Goal: Task Accomplishment & Management: Use online tool/utility

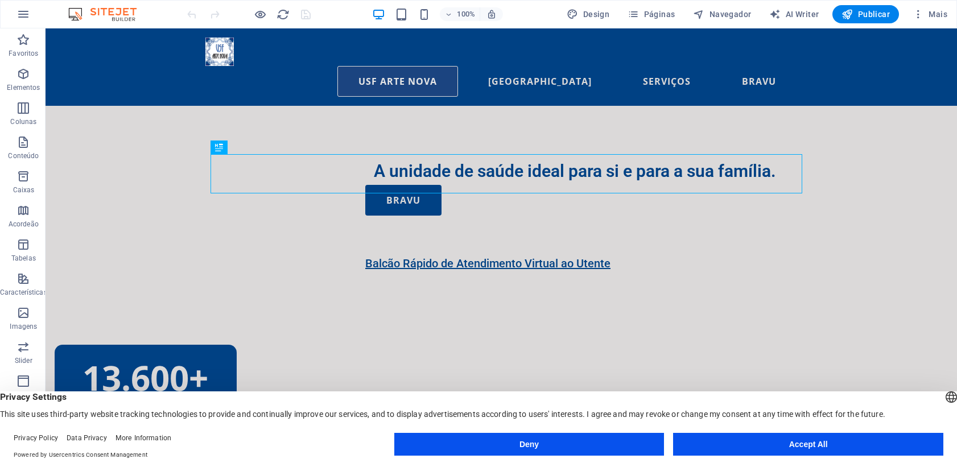
click at [843, 444] on button "Accept All" at bounding box center [808, 444] width 270 height 23
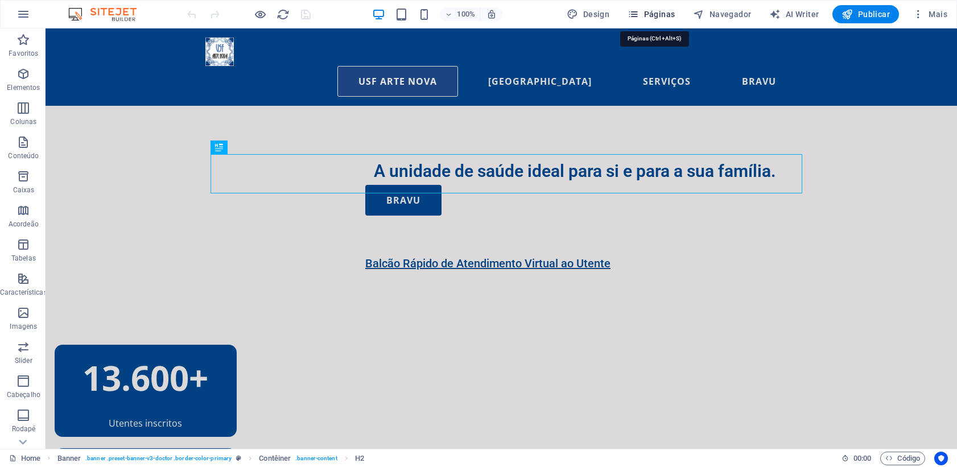
click at [649, 12] on span "Páginas" at bounding box center [650, 14] width 47 height 11
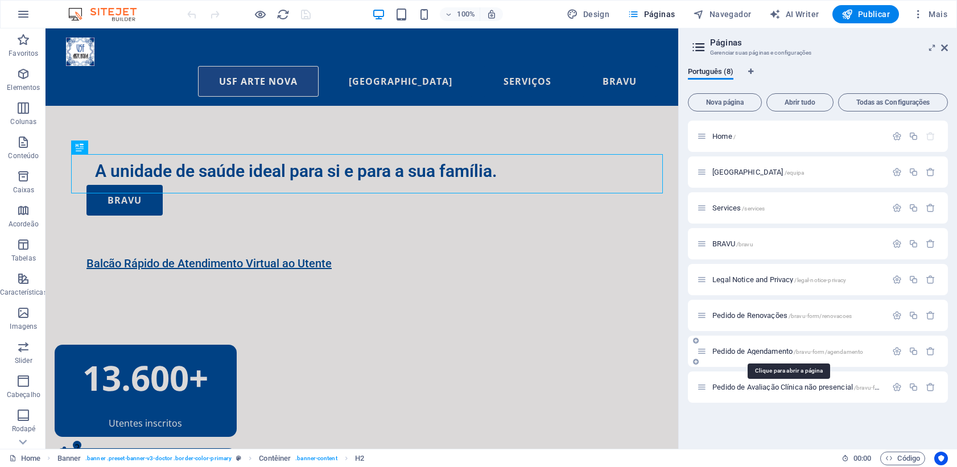
click at [783, 354] on span "Pedido de Agendamento /bravu-form/agendamento" at bounding box center [787, 351] width 151 height 9
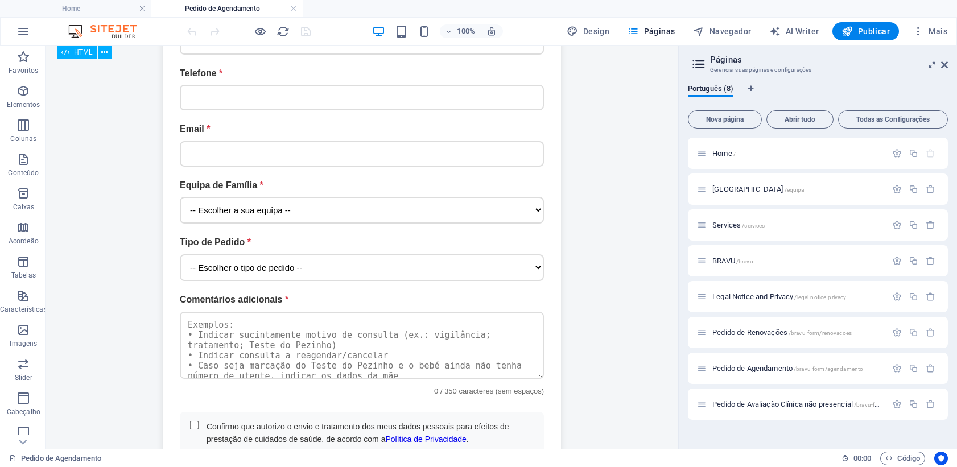
scroll to position [626, 0]
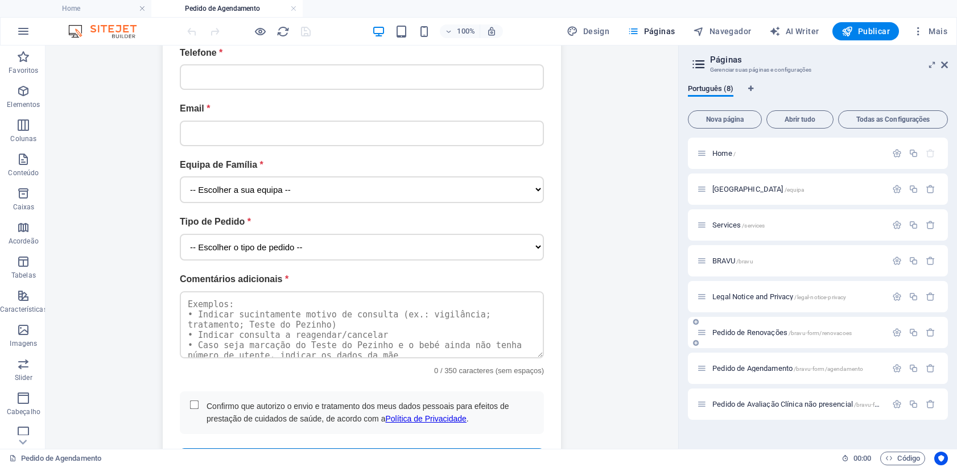
click at [780, 334] on span "Pedido de Renovações /bravu-form/renovacoes" at bounding box center [781, 332] width 139 height 9
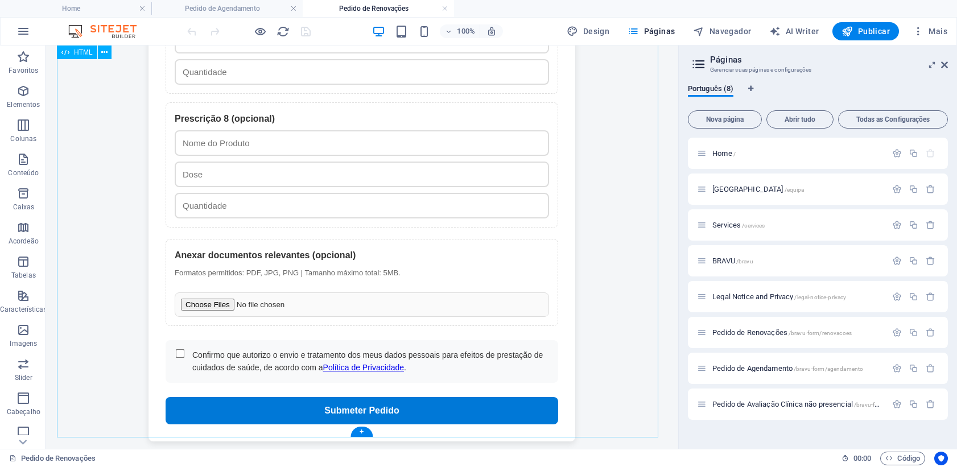
scroll to position [1731, 0]
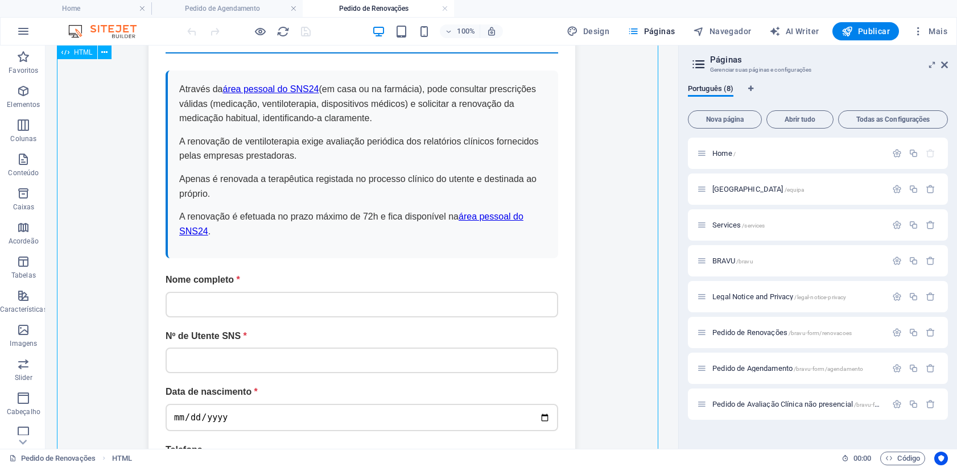
scroll to position [0, 0]
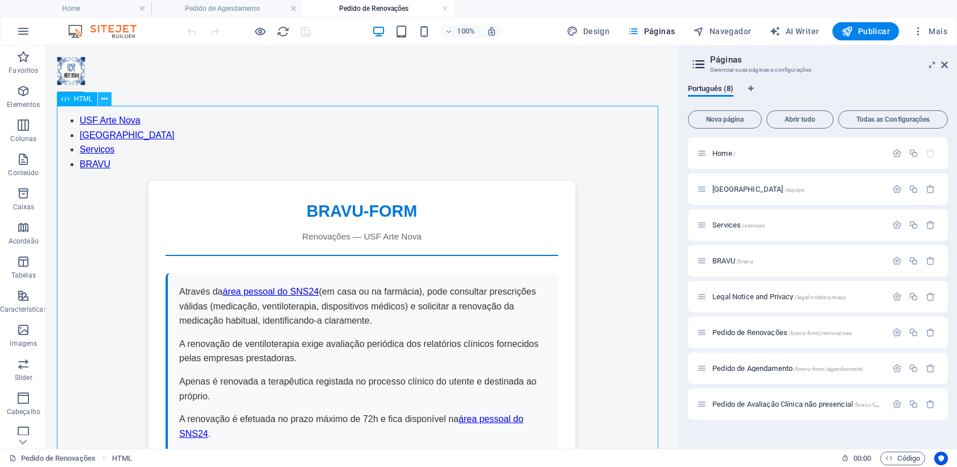
click at [108, 100] on button at bounding box center [105, 99] width 14 height 14
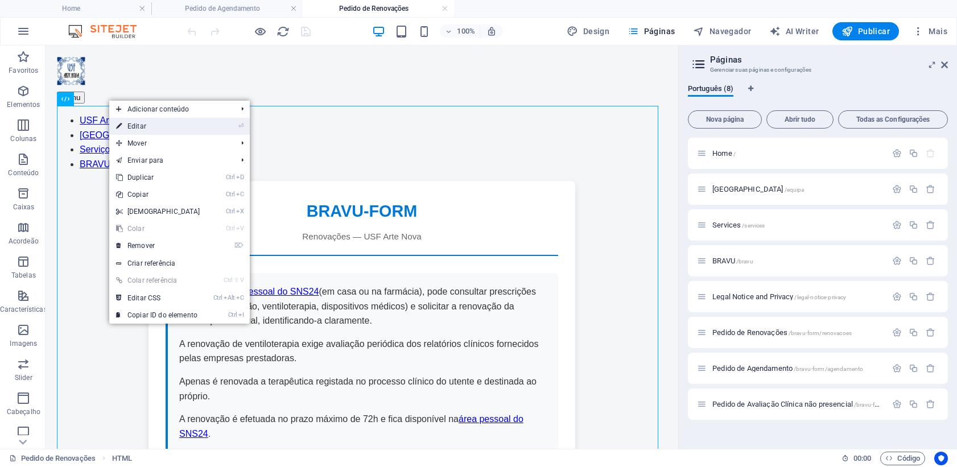
click at [166, 128] on link "⏎ Editar" at bounding box center [158, 126] width 98 height 17
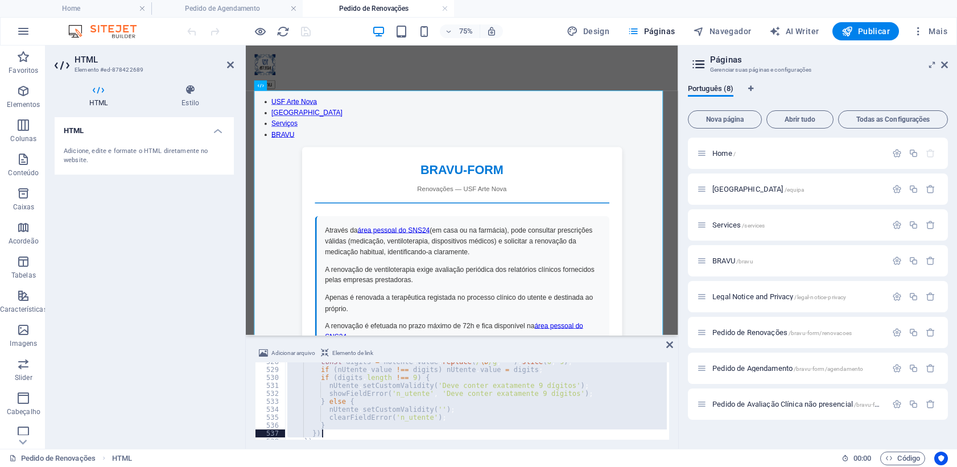
scroll to position [4240, 0]
drag, startPoint x: 291, startPoint y: 367, endPoint x: 460, endPoint y: 492, distance: 209.9
click at [460, 466] on html "[DOMAIN_NAME] Home Pedido de Agendamento Pedido de Renovações Favoritos Element…" at bounding box center [478, 233] width 957 height 467
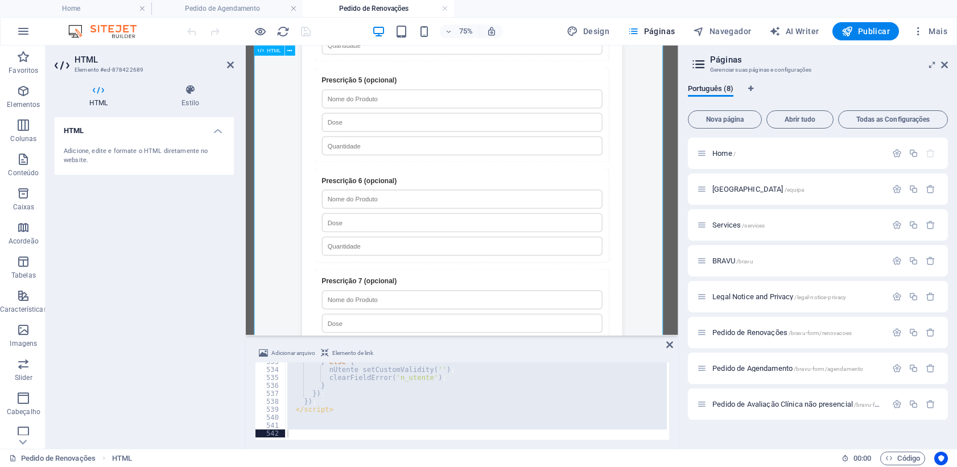
scroll to position [1805, 0]
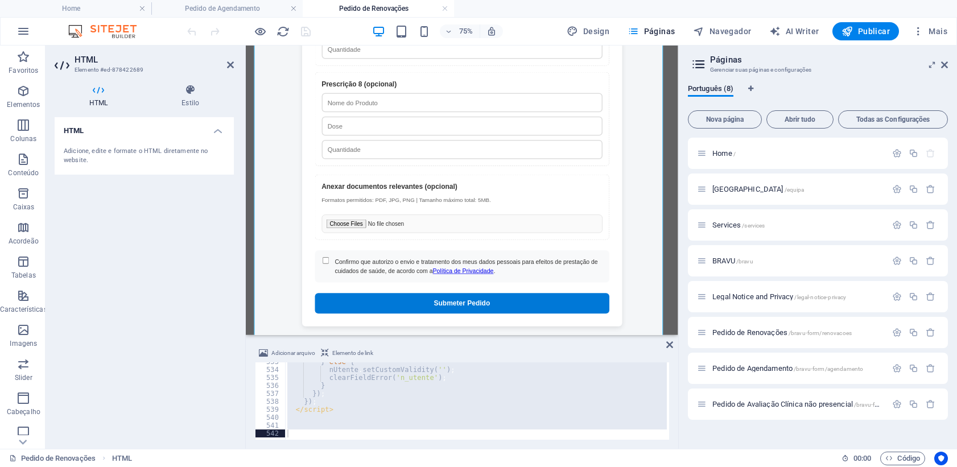
click at [424, 380] on div "} else { nUtente . setCustomValidity ( '' ) ; clearFieldError ( 'n_utente' ) ; …" at bounding box center [476, 400] width 382 height 77
type textarea "clearFieldError('n_utente');"
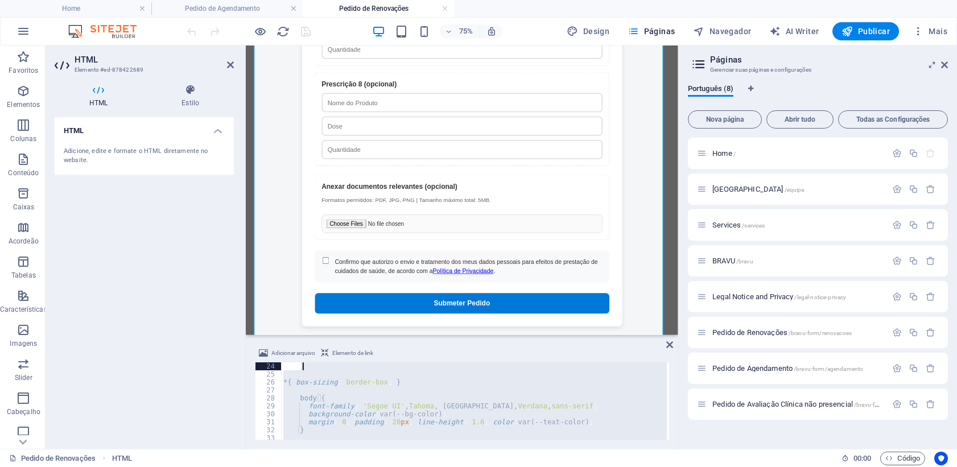
scroll to position [0, 0]
drag, startPoint x: 408, startPoint y: 378, endPoint x: 410, endPoint y: 337, distance: 41.6
click at [410, 337] on aside "Adicionar arquivo Elemento de link clearFieldError('n_utente'); 1 2 3 4 5 6 7 8…" at bounding box center [462, 392] width 432 height 114
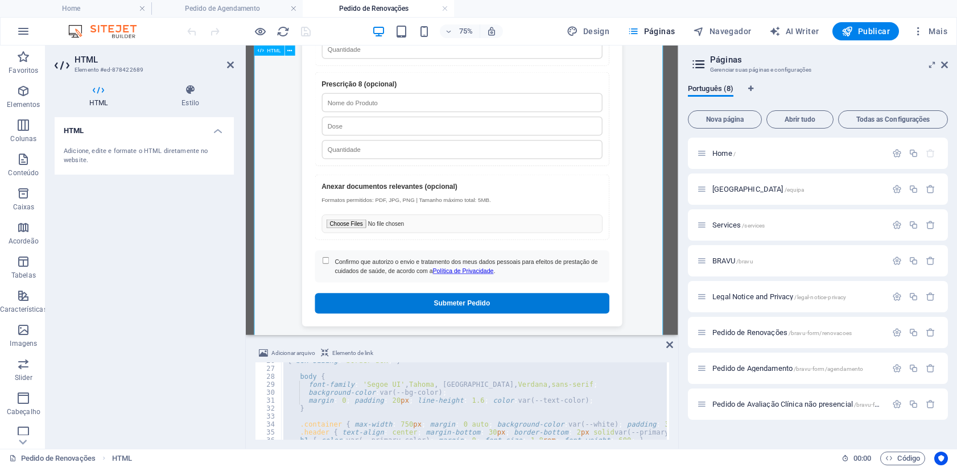
drag, startPoint x: 507, startPoint y: 431, endPoint x: 529, endPoint y: 224, distance: 207.7
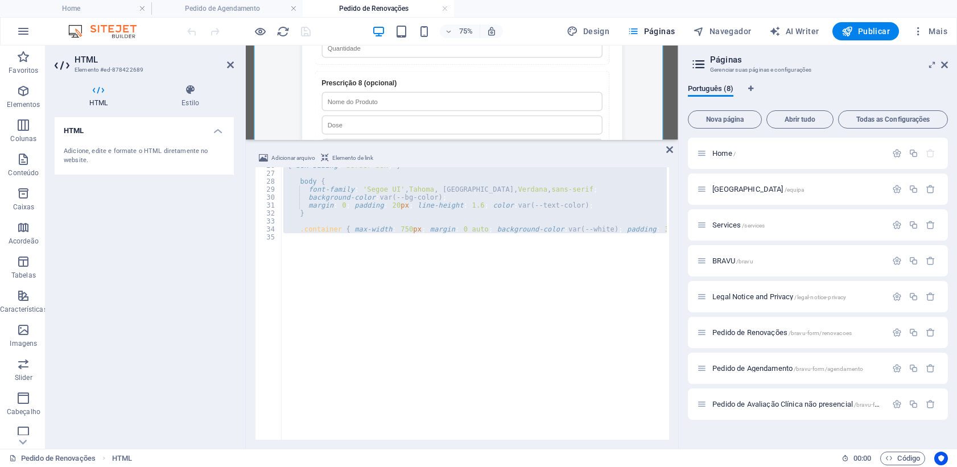
click at [463, 139] on div "HTML Referência" at bounding box center [462, 92] width 432 height 94
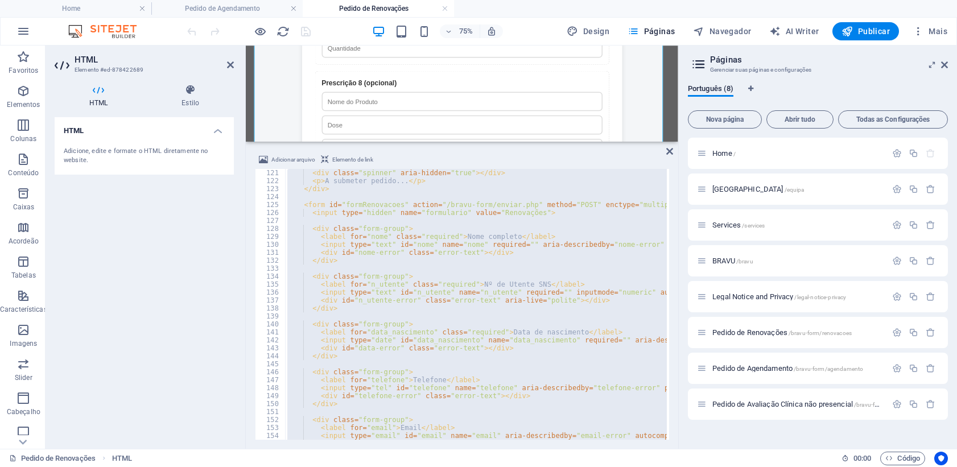
scroll to position [990, 0]
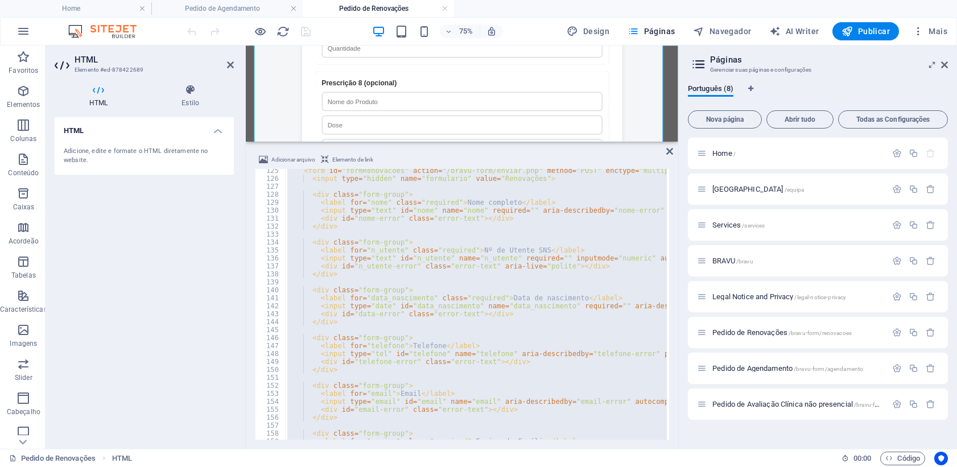
click at [367, 348] on div "< form id = "formRenovacoes" action = "/bravu-form/enviar.php" method = "POST" …" at bounding box center [476, 304] width 382 height 271
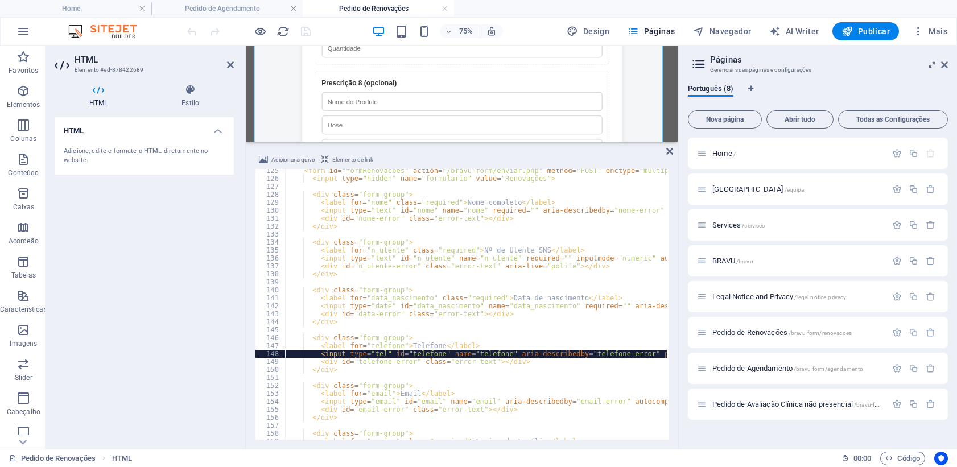
click at [355, 353] on div "< form id = "formRenovacoes" action = "/bravu-form/enviar.php" method = "POST" …" at bounding box center [915, 309] width 1261 height 284
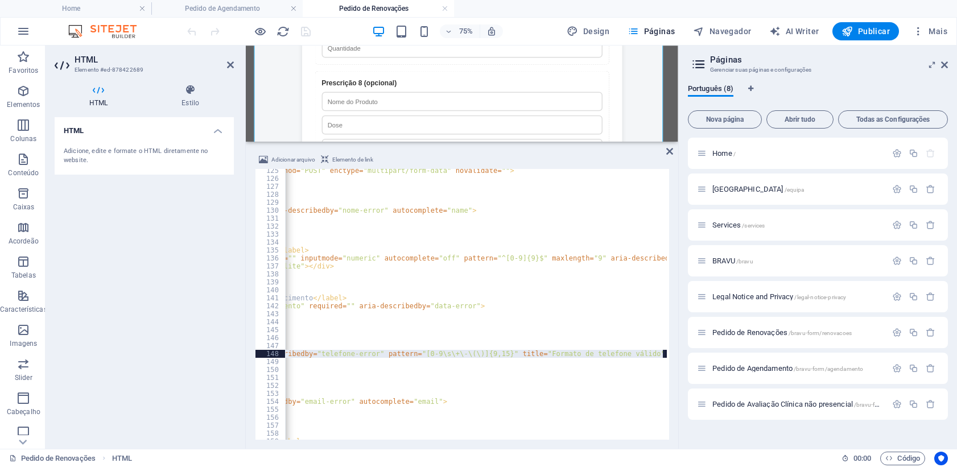
scroll to position [0, 299]
drag, startPoint x: 317, startPoint y: 354, endPoint x: 665, endPoint y: 351, distance: 347.5
click at [665, 351] on div "<input type="tel" id="telefone" name="telefone" aria-describedby="telefone-erro…" at bounding box center [462, 304] width 414 height 271
paste textarea "required"
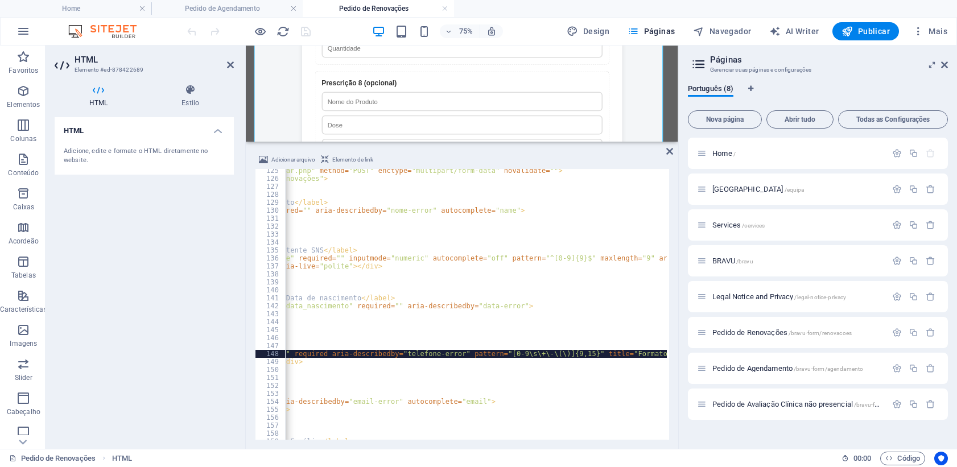
scroll to position [0, 0]
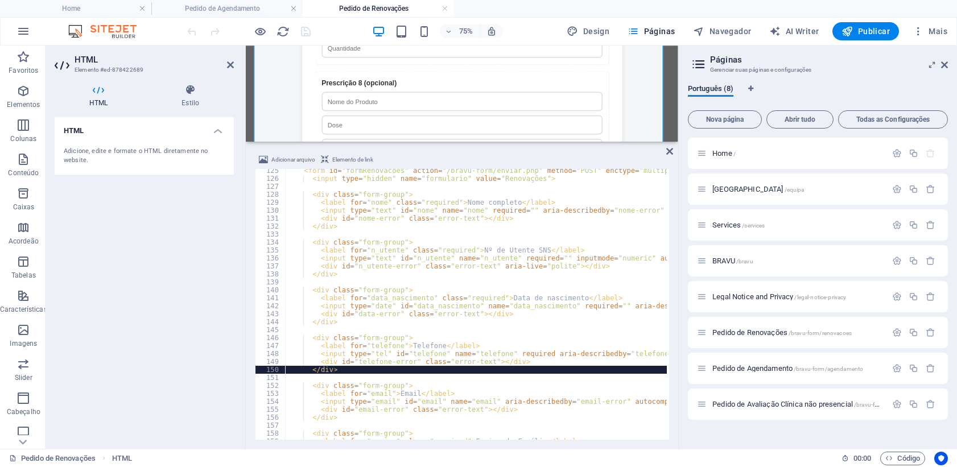
click at [351, 369] on div "< form id = "formRenovacoes" action = "/bravu-form/enviar.php" method = "POST" …" at bounding box center [915, 309] width 1261 height 284
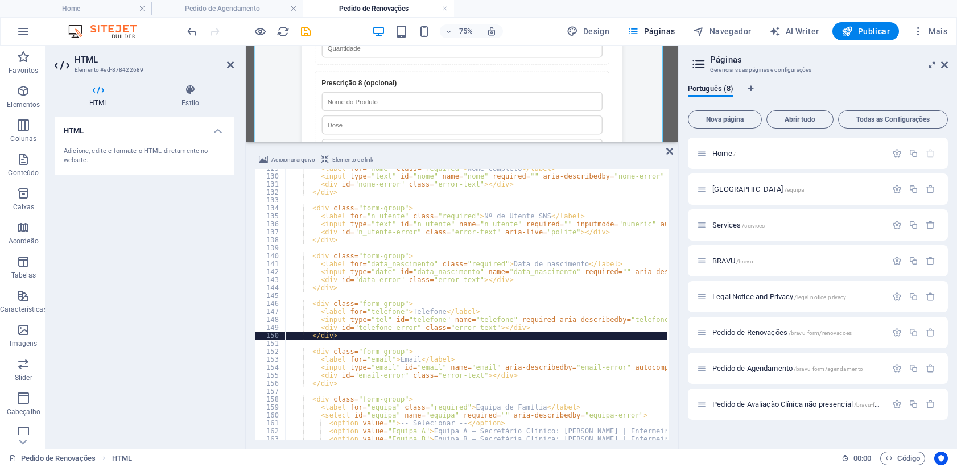
click at [348, 367] on div "< label for = "nome" class = "required" > Nome completo </ label > < input type…" at bounding box center [915, 306] width 1261 height 284
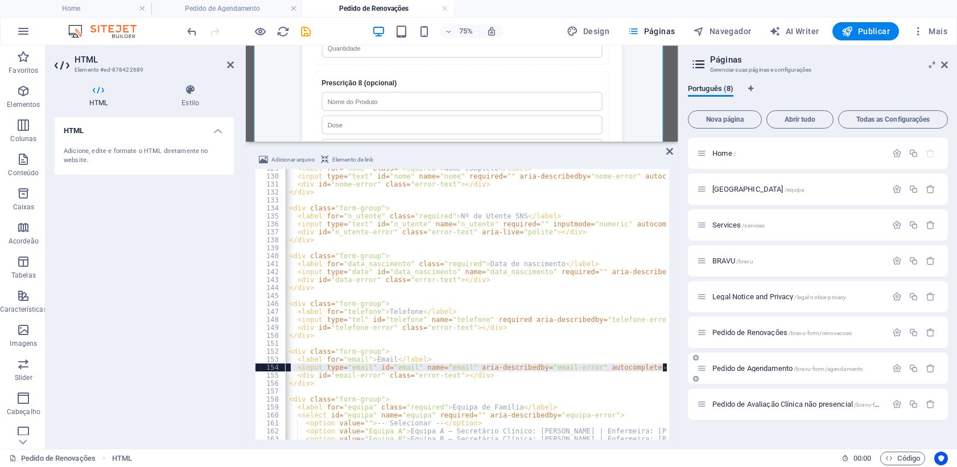
scroll to position [0, 23]
drag, startPoint x: 316, startPoint y: 367, endPoint x: 771, endPoint y: 365, distance: 455.0
click at [771, 365] on div "Home Pedido de Agendamento Pedido de Renovações Favoritos Elementos Colunas Con…" at bounding box center [478, 246] width 957 height 403
paste textarea "<input type="email" id="email" name="email" required"
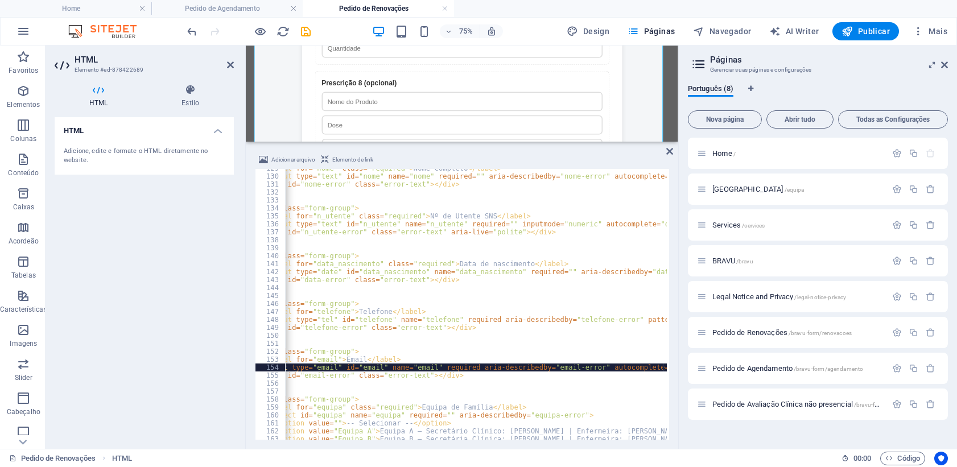
click at [329, 378] on div "< label for = "nome" class = "required" > Nome completo </ label > < input type…" at bounding box center [861, 306] width 1261 height 284
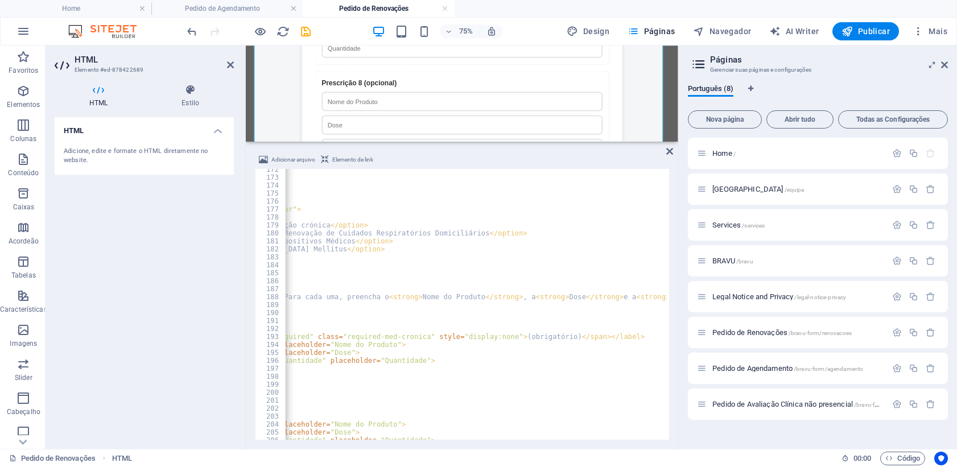
scroll to position [0, 338]
click at [525, 296] on div "< div id = "equipa-error" class = "error-text" > </ div > </ div > < div class …" at bounding box center [577, 308] width 1261 height 284
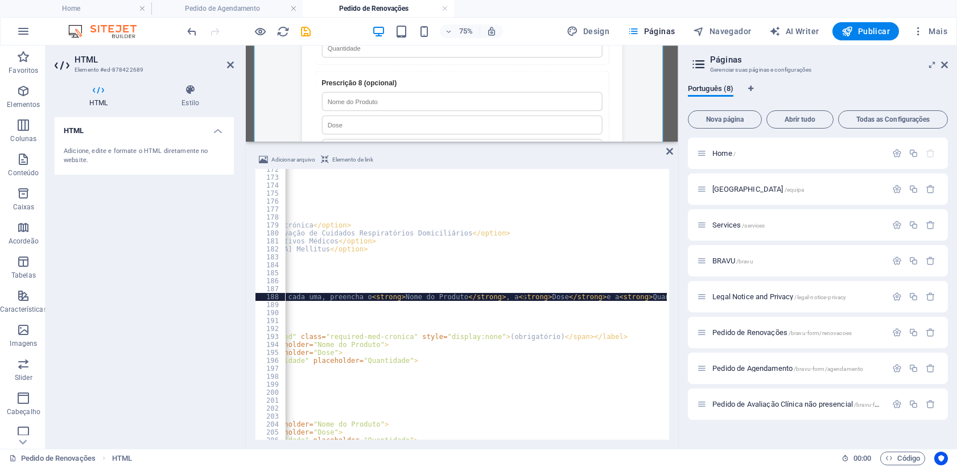
click at [524, 297] on div "< div id = "equipa-error" class = "error-text" > </ div > </ div > < div class …" at bounding box center [577, 308] width 1261 height 284
click at [522, 297] on div "< div id = "equipa-error" class = "error-text" > </ div > </ div > < div class …" at bounding box center [577, 308] width 1261 height 284
click at [514, 297] on div "< div id = "equipa-error" class = "error-text" > </ div > </ div > < div class …" at bounding box center [577, 308] width 1261 height 284
click at [524, 297] on div "< div id = "equipa-error" class = "error-text" > </ div > </ div > < div class …" at bounding box center [577, 308] width 1261 height 284
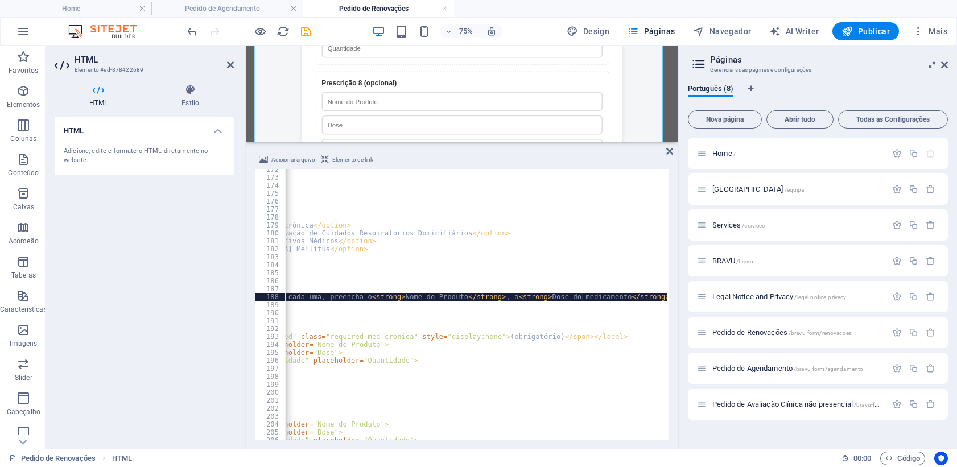
type textarea "<p id="prescricao-info">Indique a(s) prescrição(ões) pretendida(s). Para cada u…"
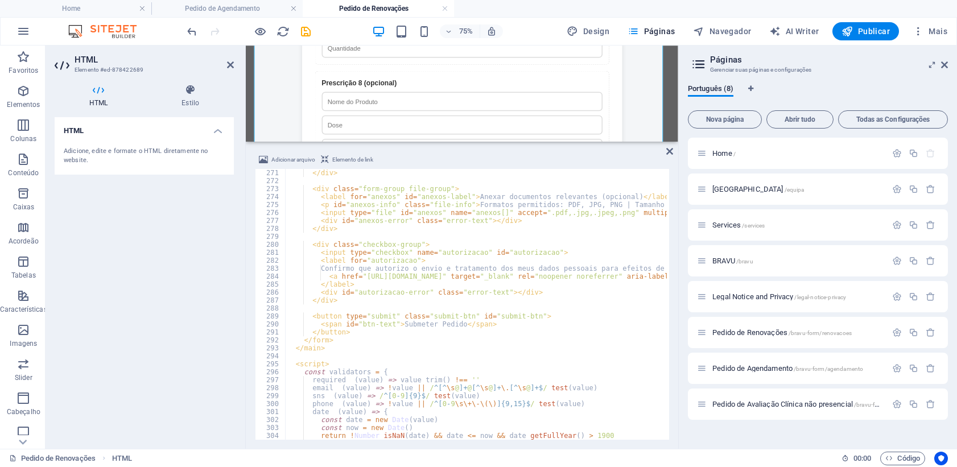
scroll to position [2389, 0]
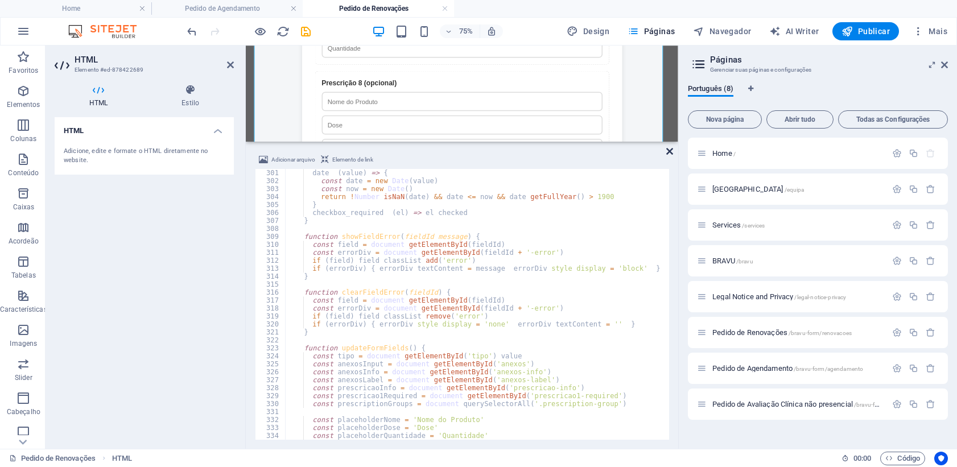
click at [670, 149] on icon at bounding box center [669, 151] width 7 height 9
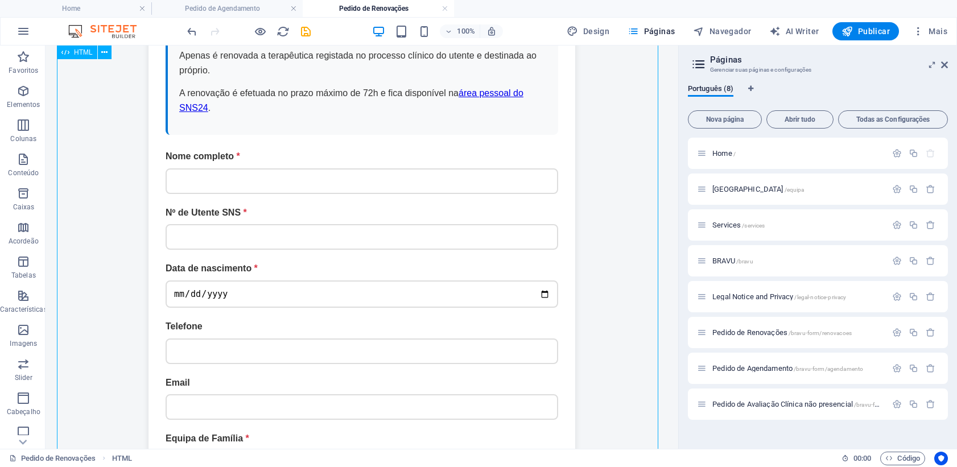
scroll to position [383, 0]
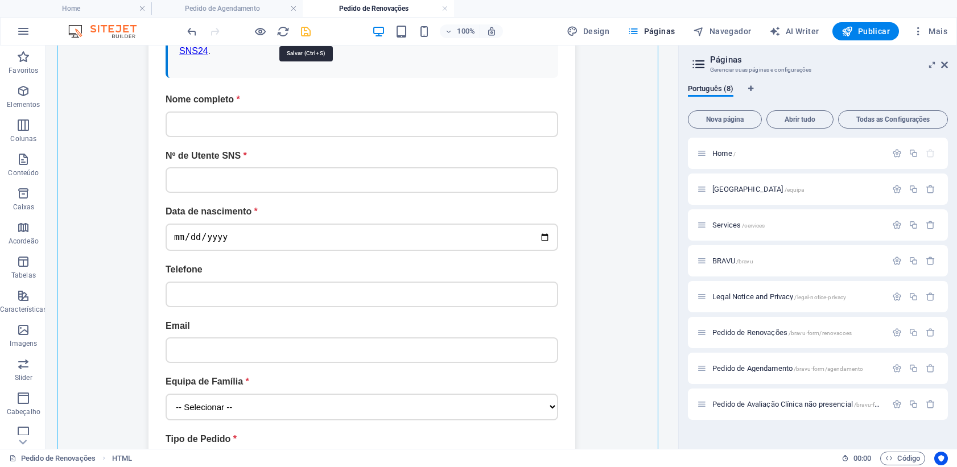
click at [303, 34] on icon "save" at bounding box center [305, 31] width 13 height 13
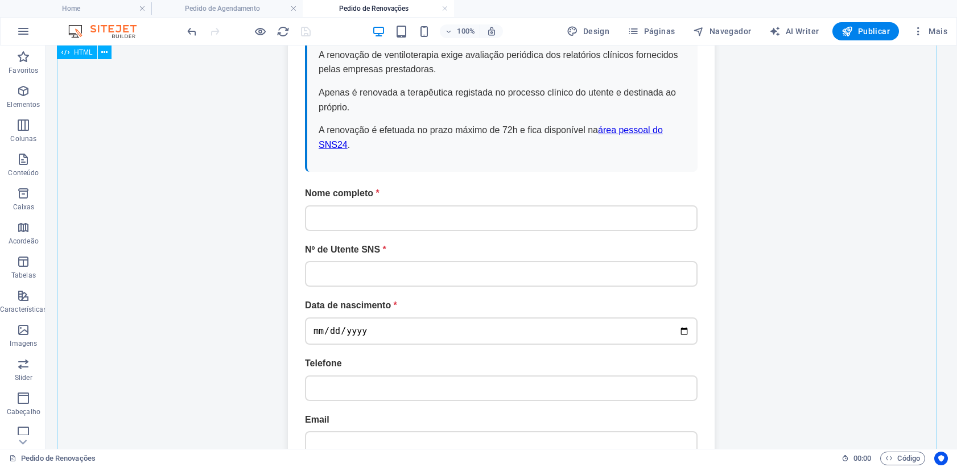
scroll to position [269, 0]
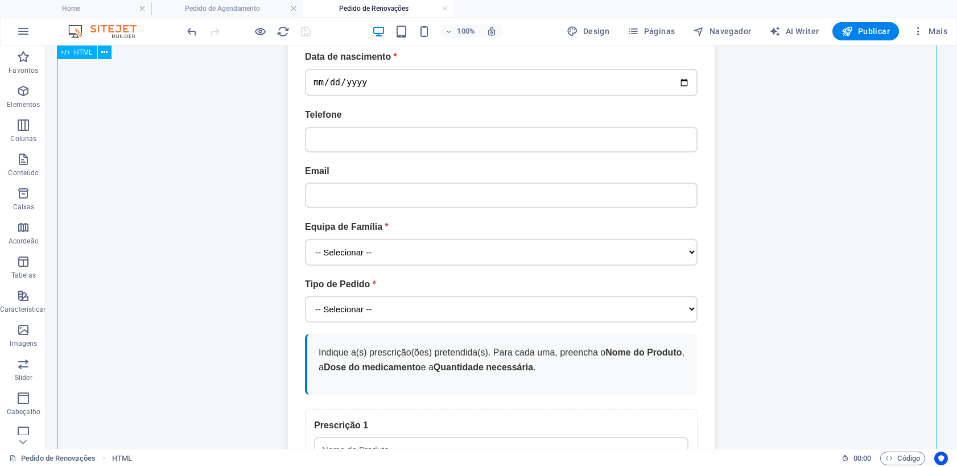
scroll to position [553, 0]
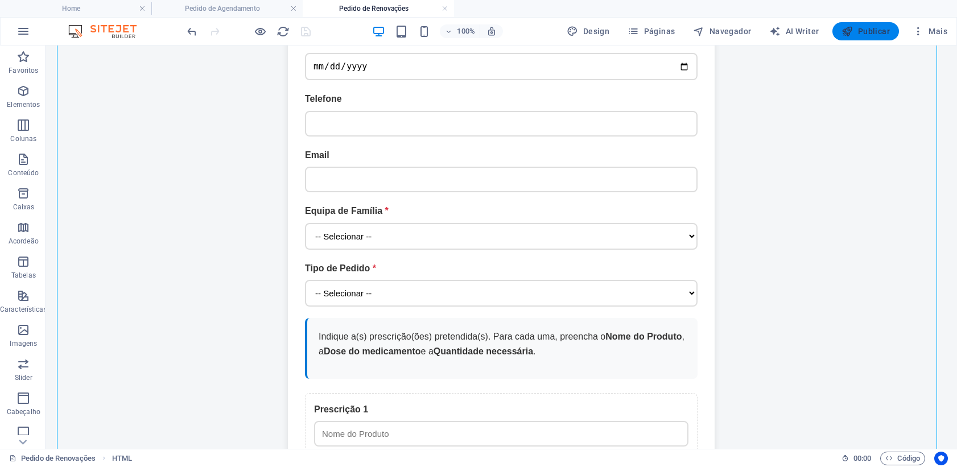
click at [868, 32] on span "Publicar" at bounding box center [865, 31] width 48 height 11
